Goal: Check status: Check status

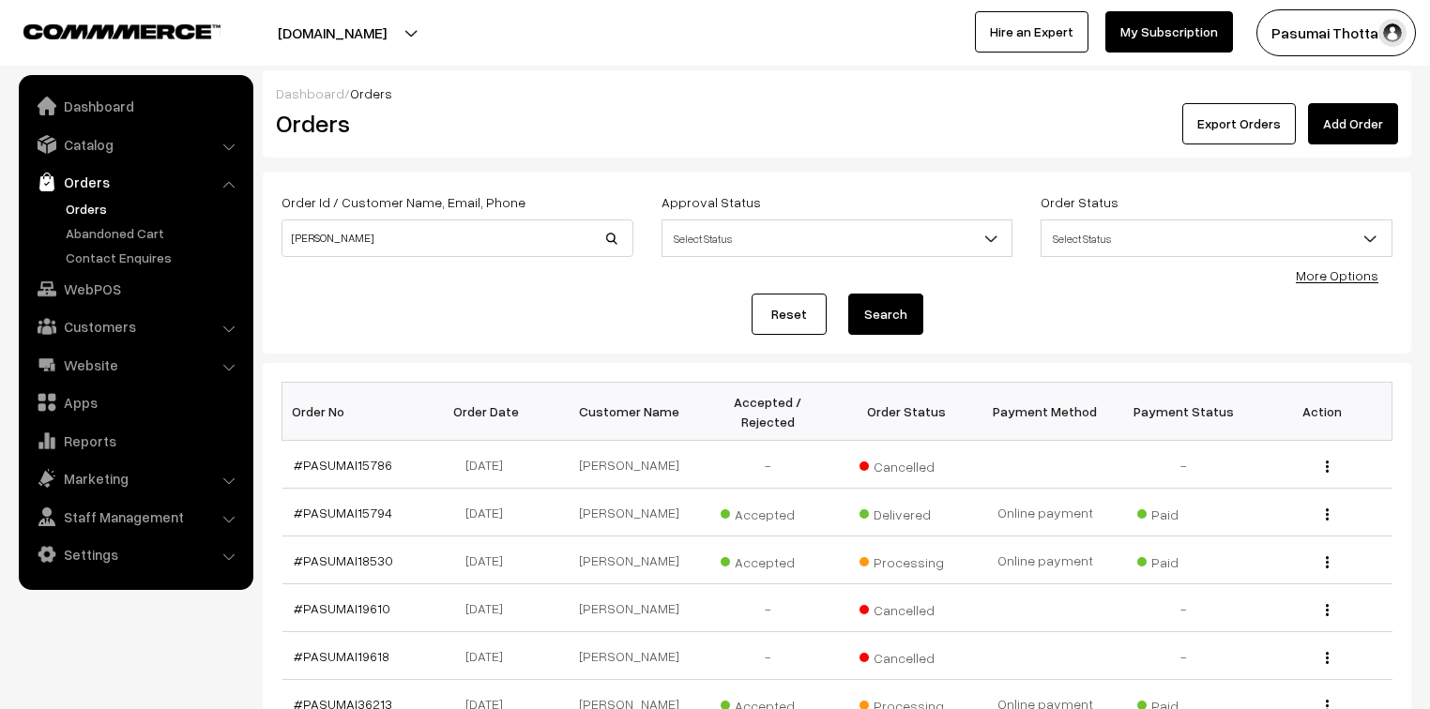
click at [98, 210] on link "Orders" at bounding box center [154, 209] width 186 height 20
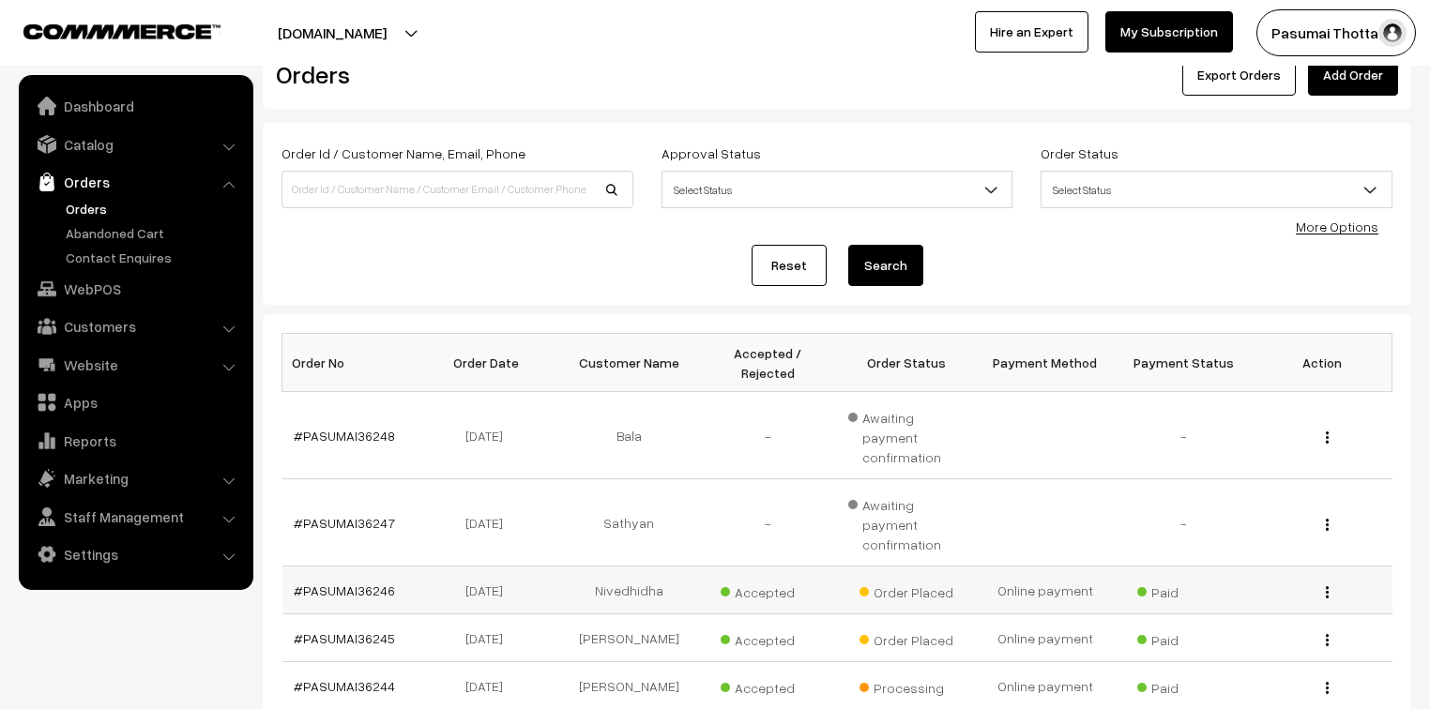
scroll to position [75, 0]
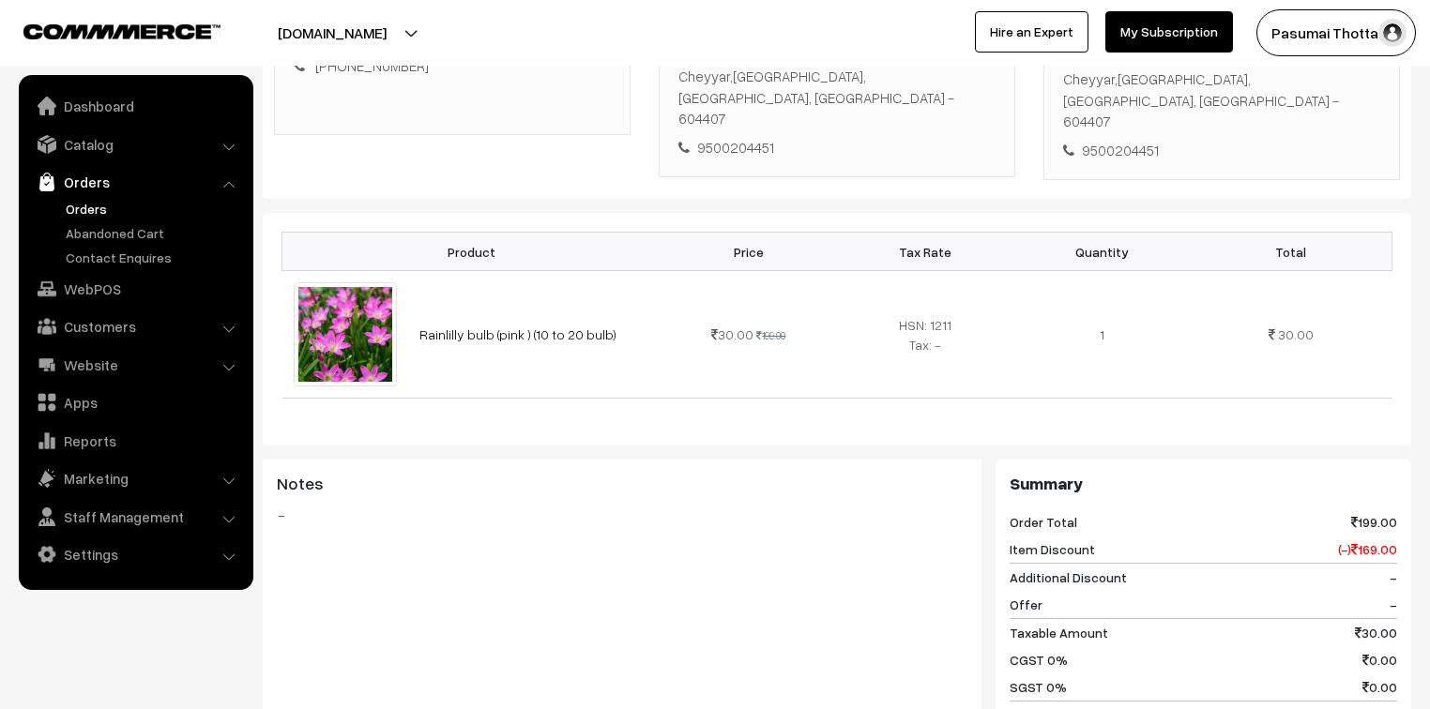
scroll to position [375, 0]
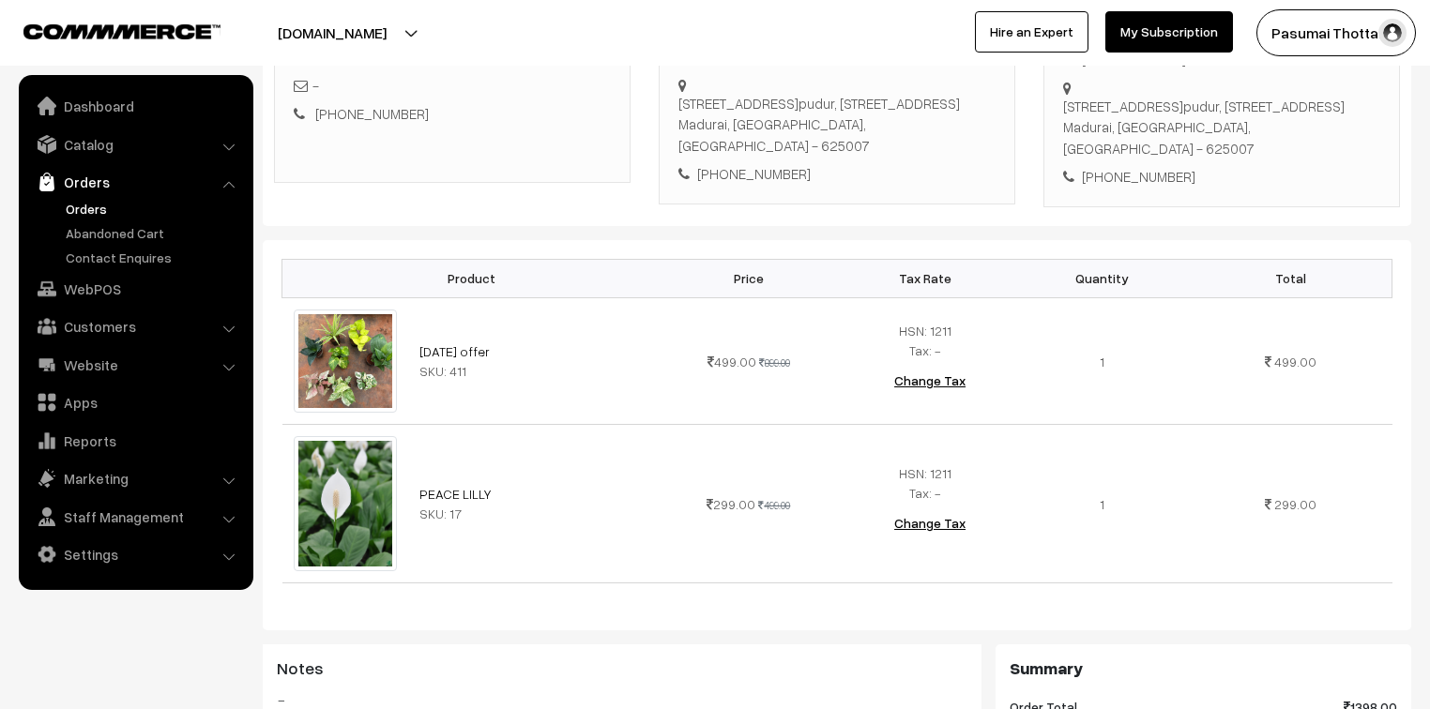
scroll to position [375, 0]
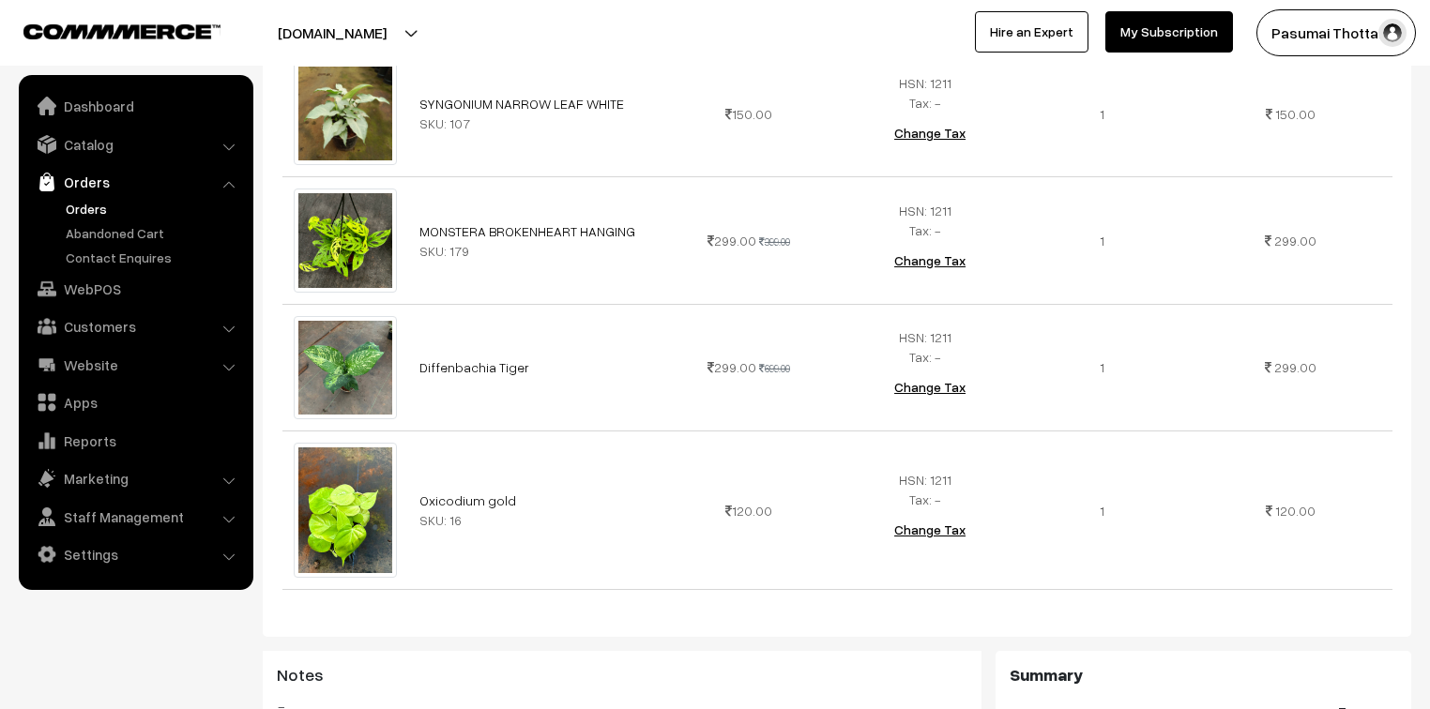
scroll to position [1501, 0]
